Goal: Task Accomplishment & Management: Use online tool/utility

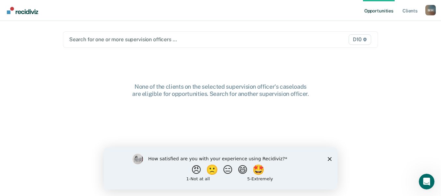
click at [194, 39] on div at bounding box center [175, 40] width 212 height 8
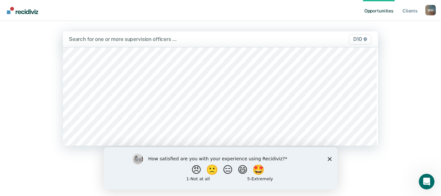
scroll to position [253, 0]
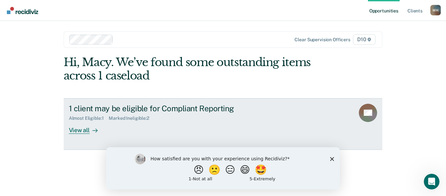
click at [195, 110] on div "1 client may be eligible for Compliant Reporting" at bounding box center [183, 108] width 229 height 9
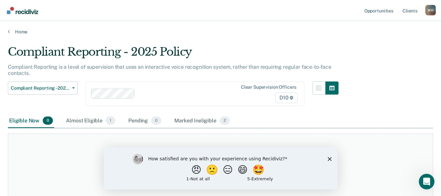
scroll to position [34, 0]
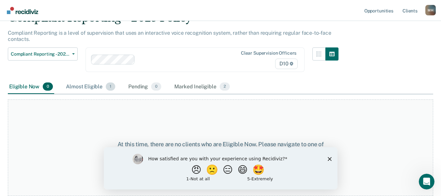
click at [79, 83] on div "Almost Eligible 1" at bounding box center [91, 87] width 52 height 14
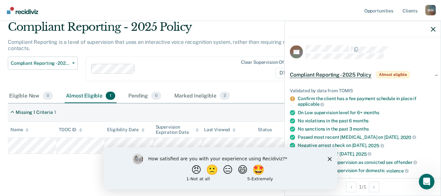
scroll to position [0, 0]
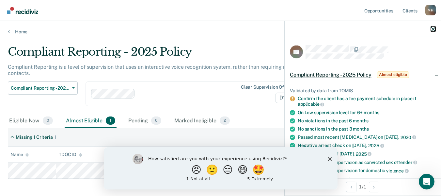
click at [434, 30] on icon "button" at bounding box center [433, 29] width 5 height 5
